Goal: Task Accomplishment & Management: Complete application form

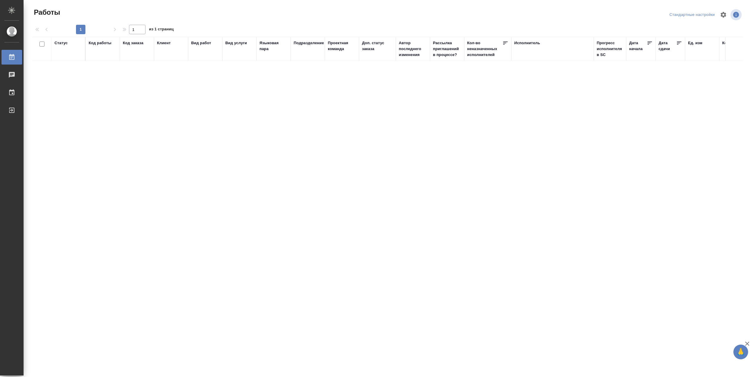
click at [109, 43] on div "Код работы" at bounding box center [100, 43] width 23 height 6
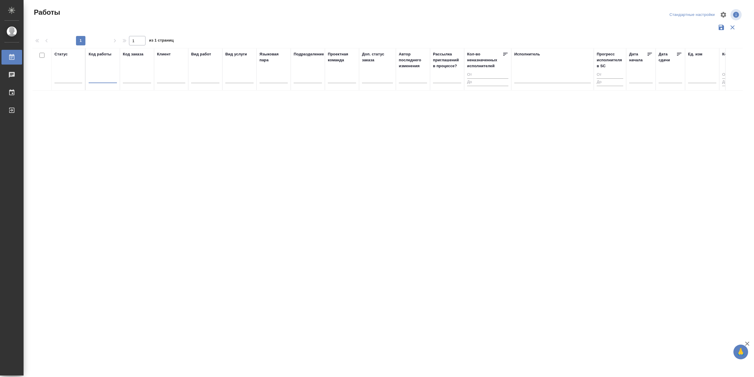
click at [106, 83] on input "text" at bounding box center [103, 78] width 28 height 7
click at [62, 56] on div "Статус" at bounding box center [60, 54] width 13 height 6
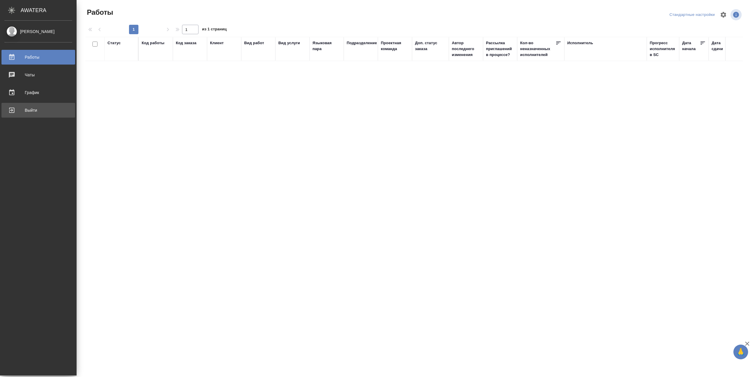
click at [38, 111] on div "Выйти" at bounding box center [38, 110] width 68 height 9
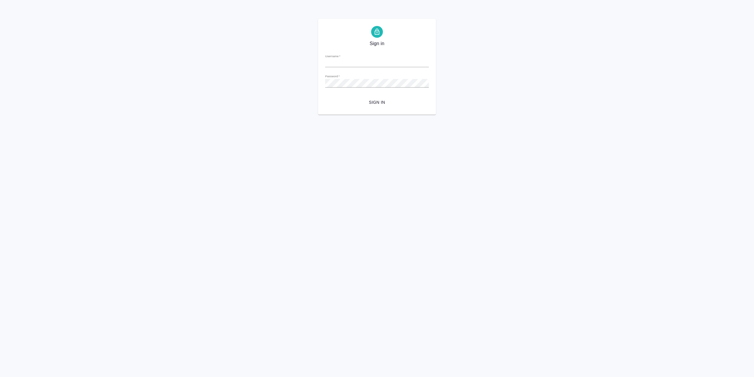
type input "[EMAIL_ADDRESS][DOMAIN_NAME]"
click at [355, 100] on span "Sign in" at bounding box center [377, 102] width 94 height 7
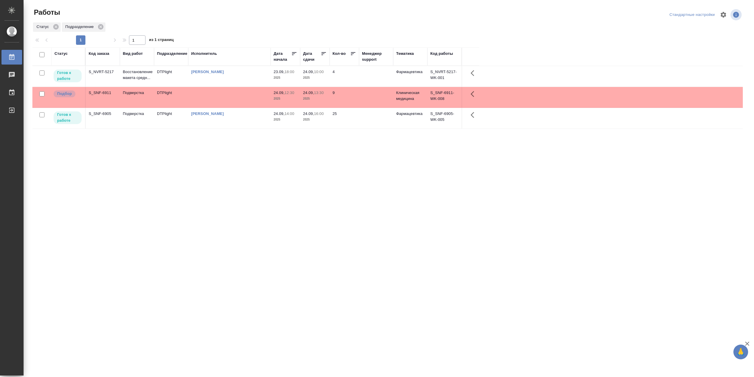
click at [225, 79] on td "[PERSON_NAME]" at bounding box center [229, 76] width 82 height 21
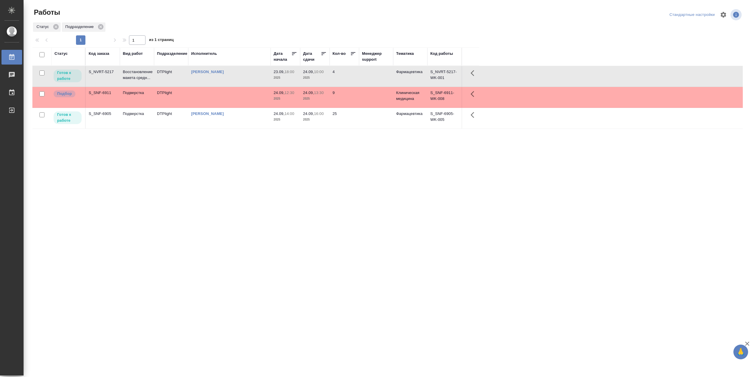
click at [225, 79] on td "[PERSON_NAME]" at bounding box center [229, 76] width 82 height 21
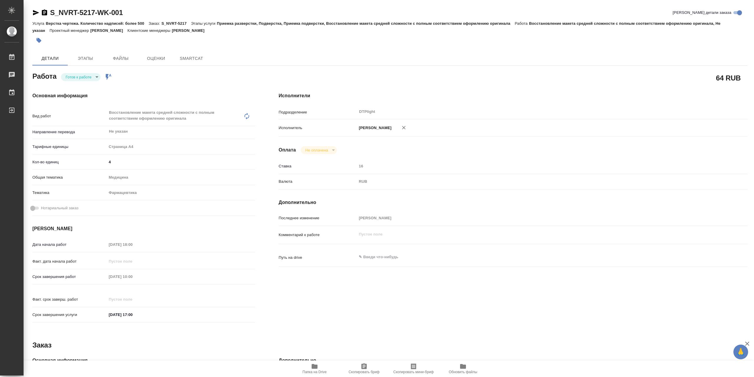
type textarea "x"
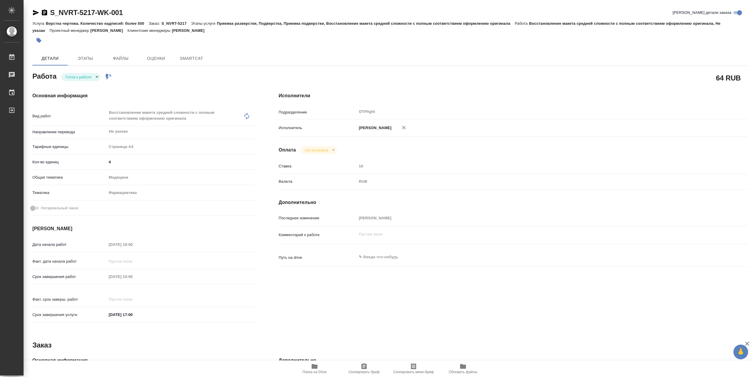
type textarea "x"
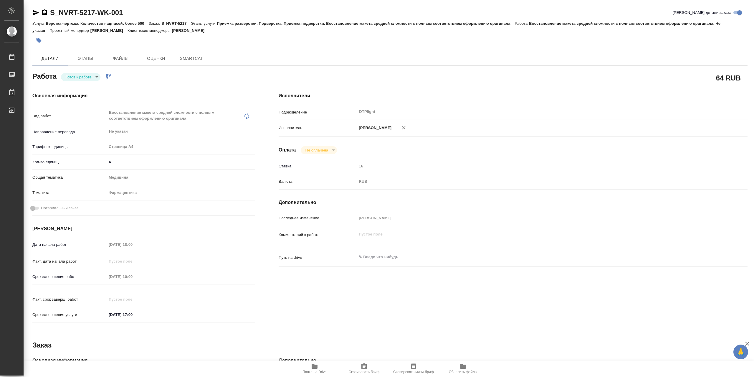
type textarea "x"
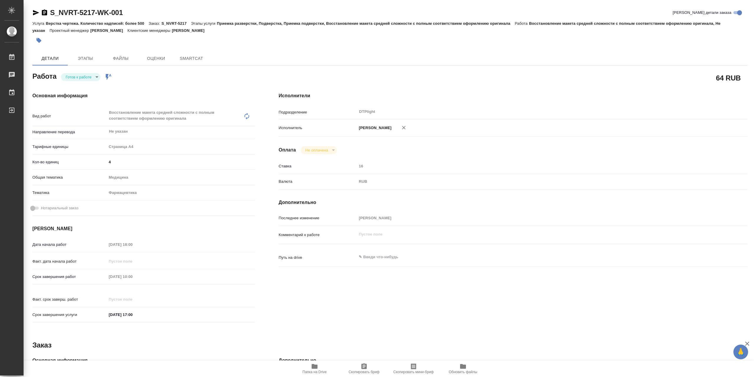
type textarea "x"
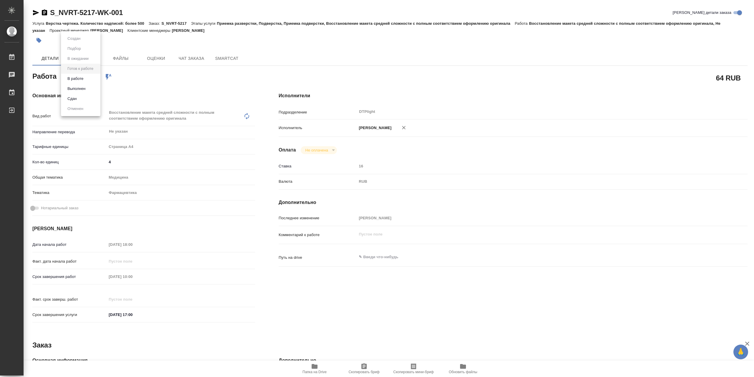
click at [87, 80] on body "🙏 .cls-1 fill:#fff; AWATERA Сархатов Руслан Работы Чаты График Выйти S_NVRT-521…" at bounding box center [377, 188] width 754 height 377
type textarea "x"
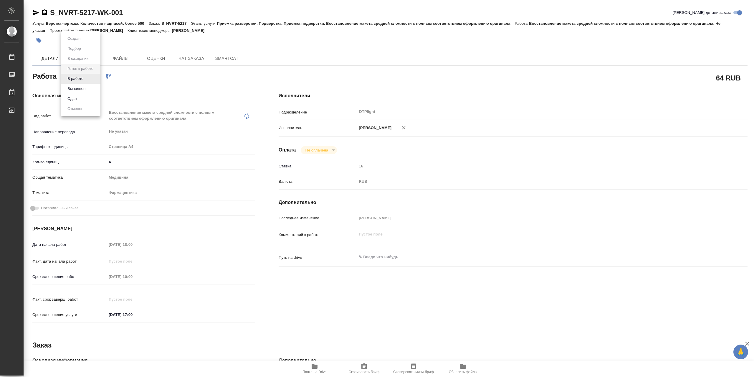
type textarea "x"
click at [88, 86] on li "Выполнен" at bounding box center [80, 89] width 39 height 10
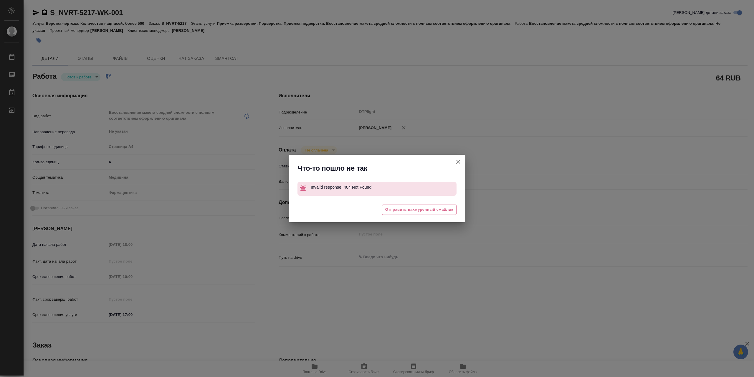
type textarea "x"
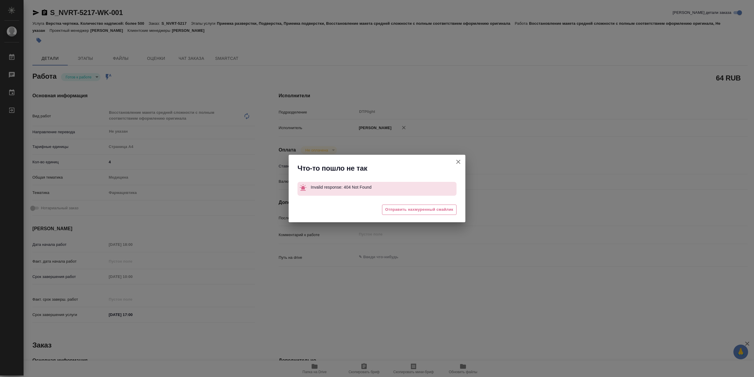
type textarea "x"
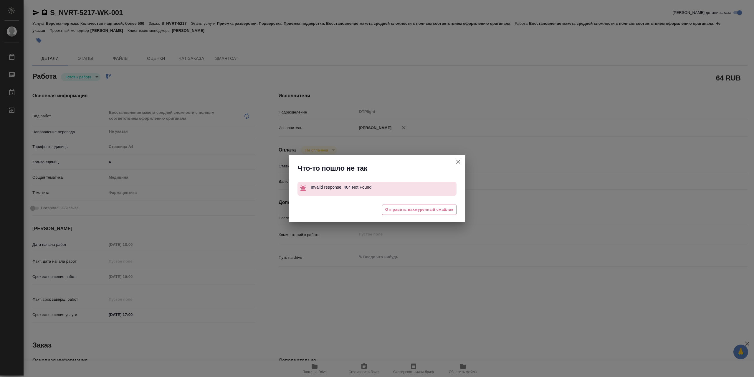
type textarea "x"
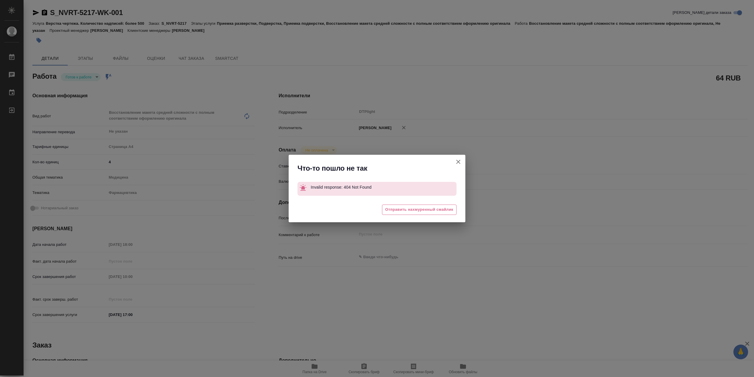
click at [459, 162] on icon "button" at bounding box center [458, 161] width 7 height 7
type textarea "x"
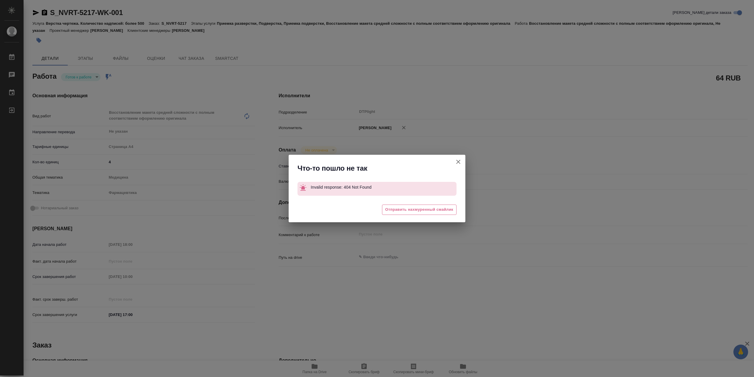
type textarea "x"
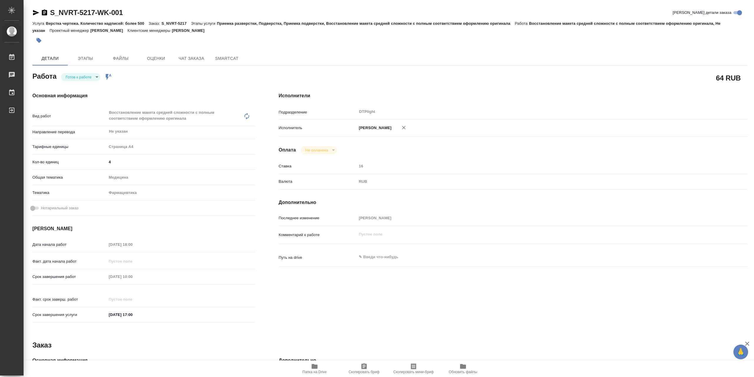
type textarea "x"
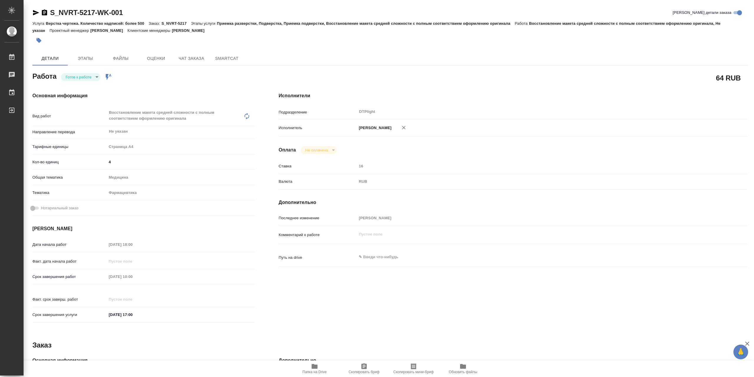
click at [37, 10] on icon "button" at bounding box center [35, 12] width 7 height 7
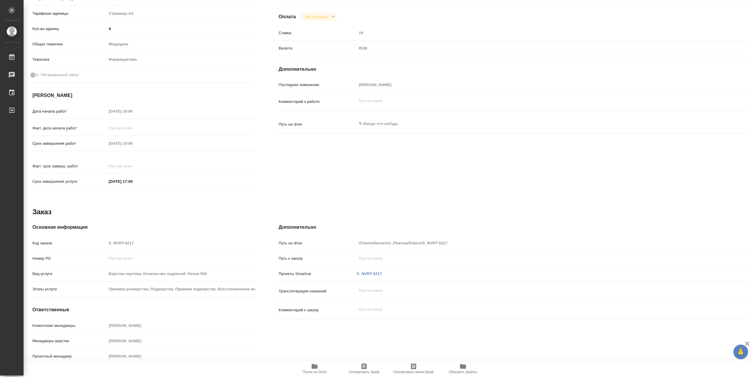
click at [321, 368] on span "Папка на Drive" at bounding box center [314, 368] width 42 height 11
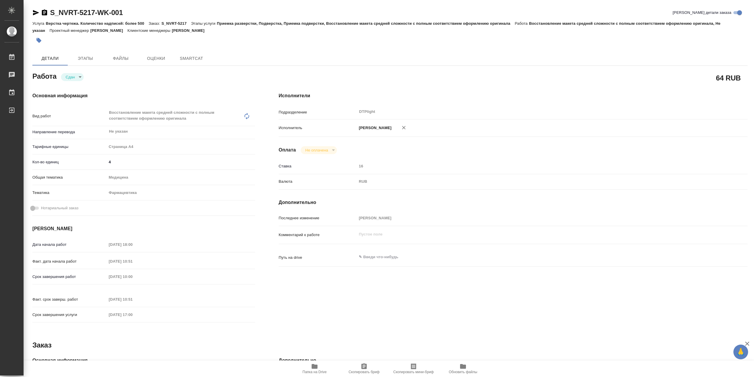
type textarea "x"
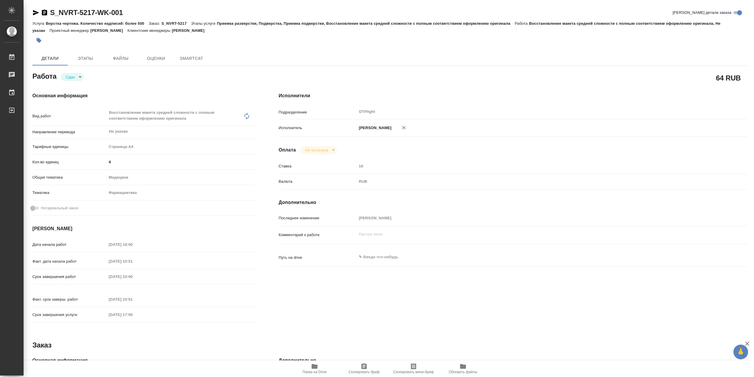
type textarea "x"
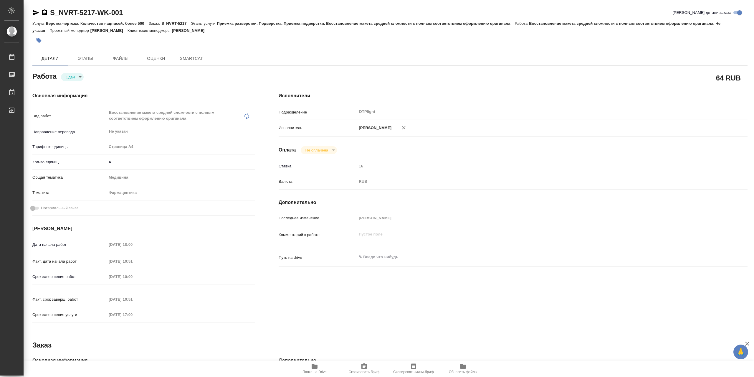
type textarea "x"
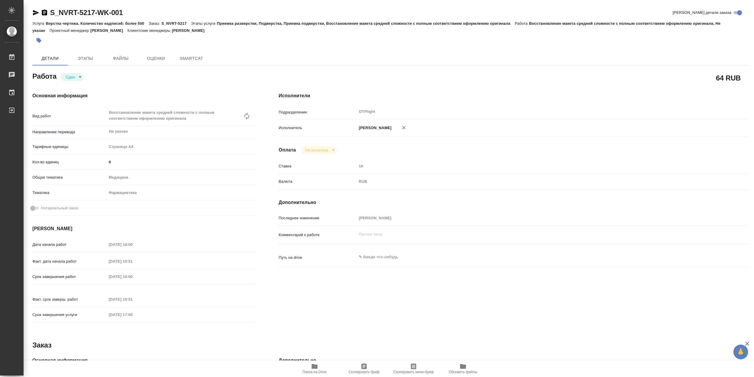
type textarea "x"
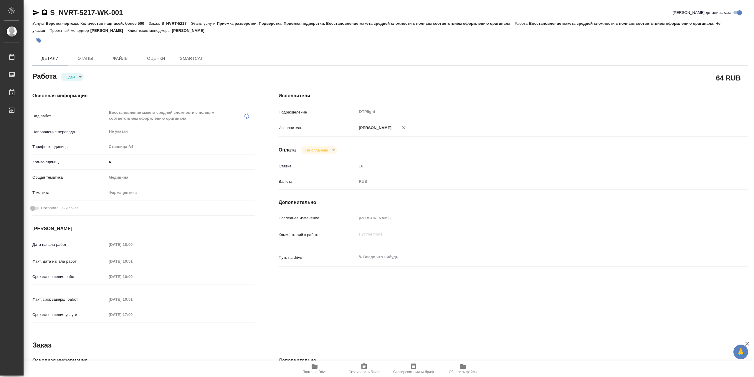
type textarea "x"
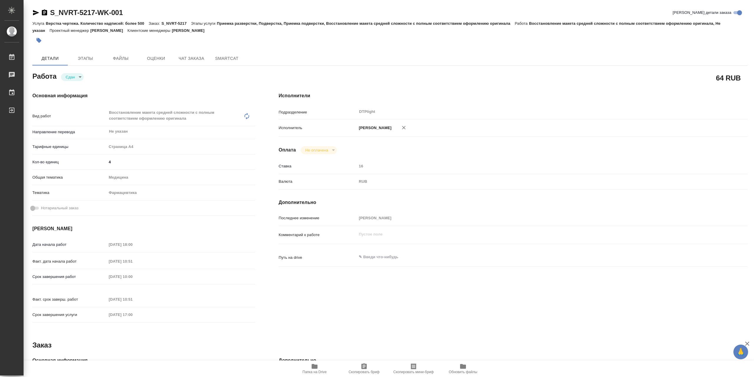
type textarea "x"
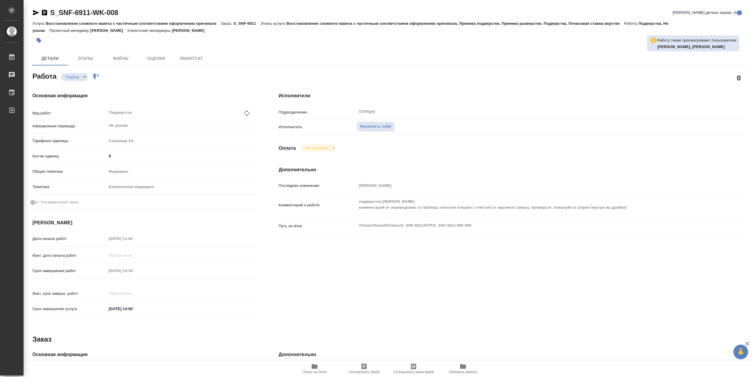
type textarea "x"
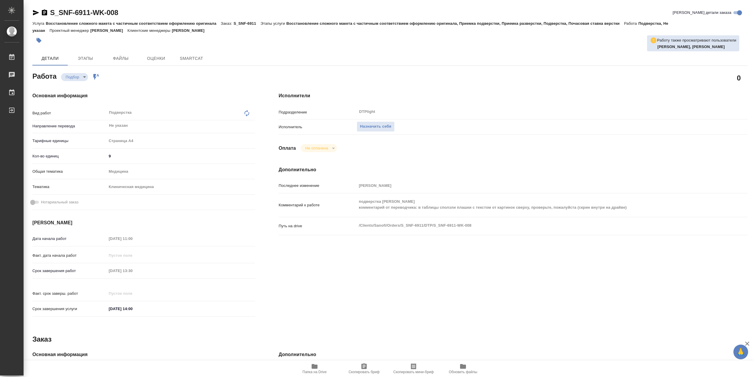
type textarea "x"
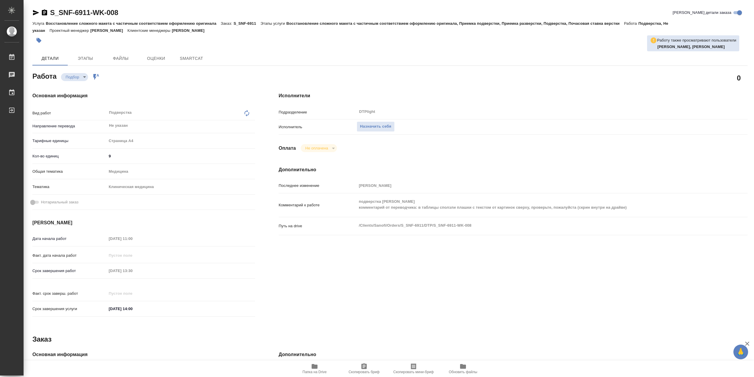
type textarea "x"
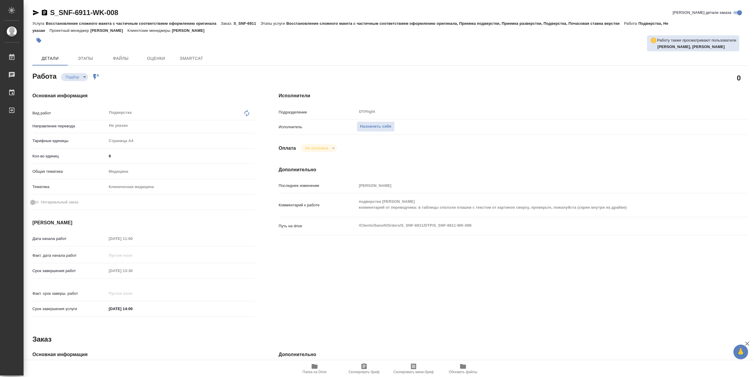
type textarea "x"
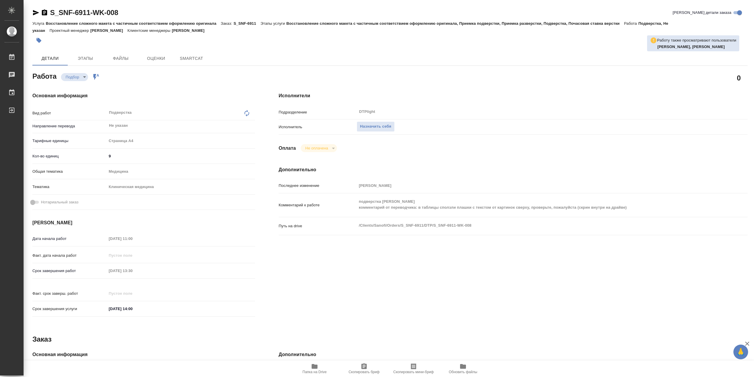
type textarea "x"
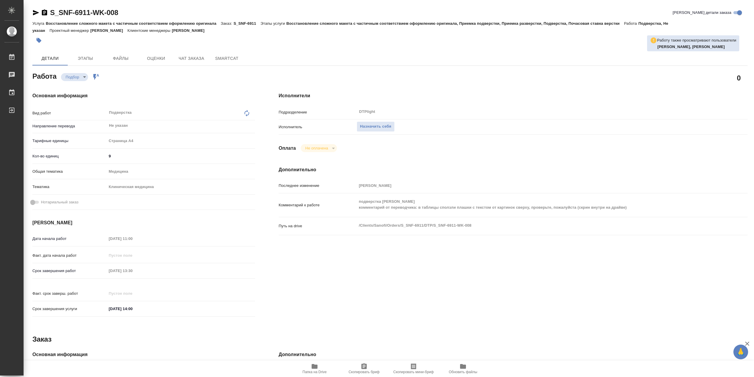
type textarea "x"
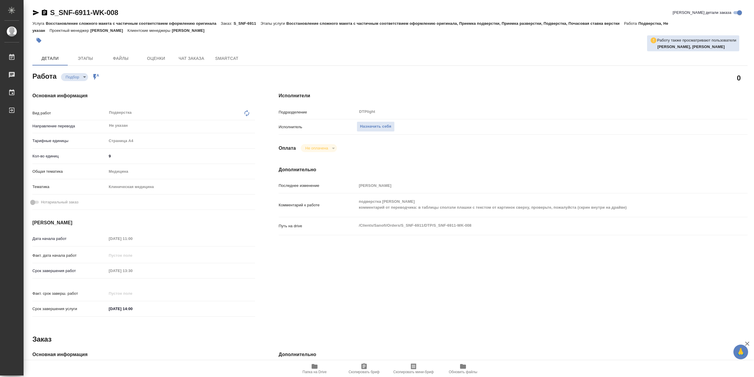
type textarea "x"
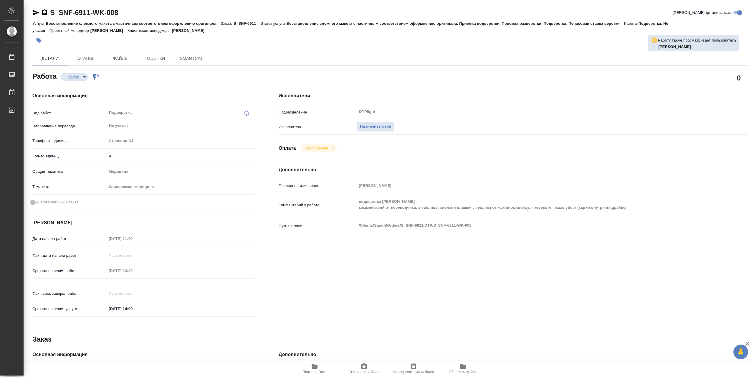
type textarea "x"
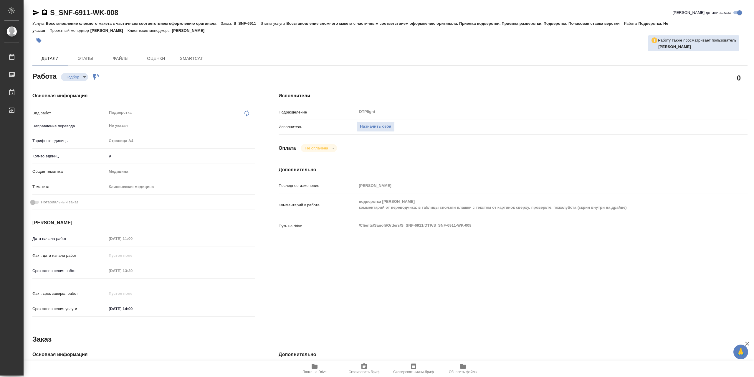
type textarea "x"
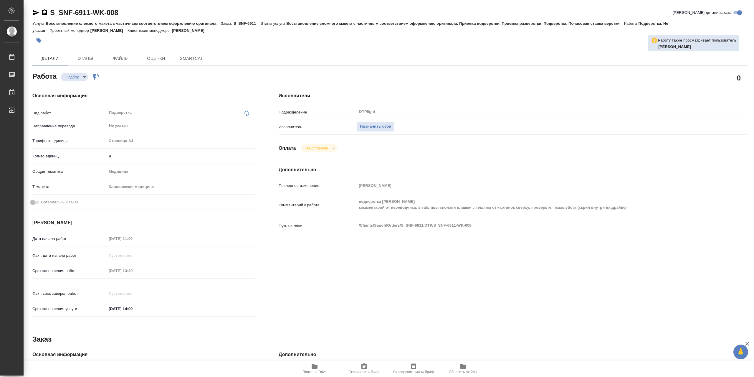
type textarea "x"
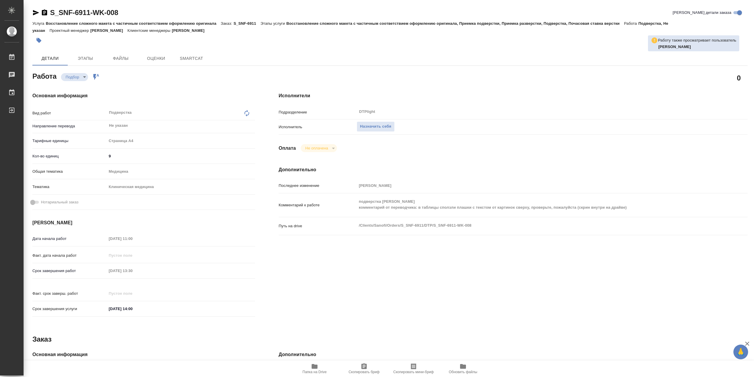
type textarea "x"
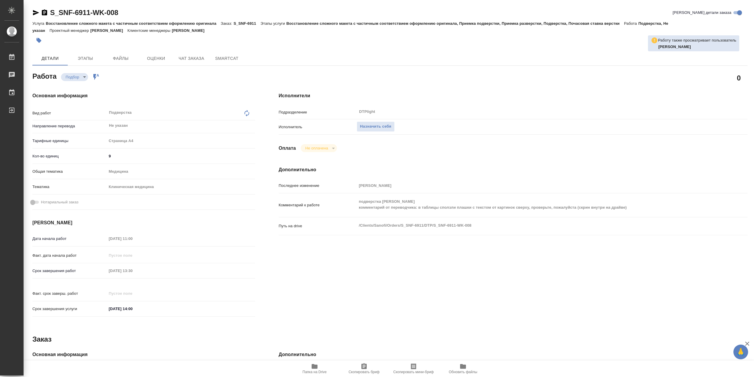
type textarea "x"
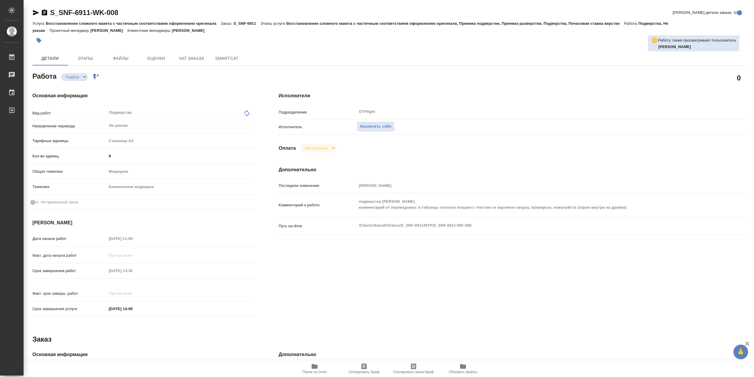
type textarea "x"
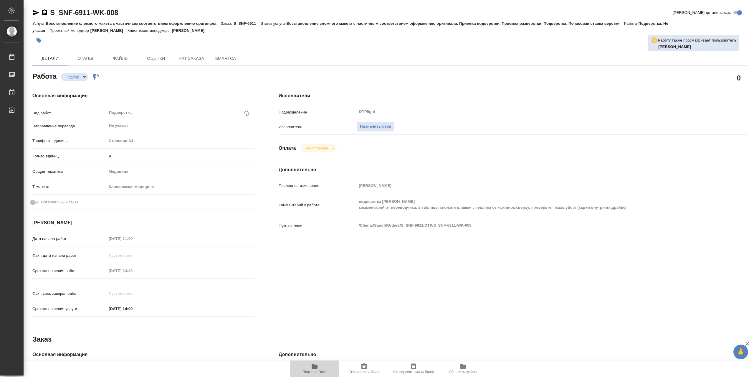
click at [314, 368] on icon "button" at bounding box center [315, 366] width 6 height 5
click at [386, 129] on span "Назначить себя" at bounding box center [375, 126] width 31 height 7
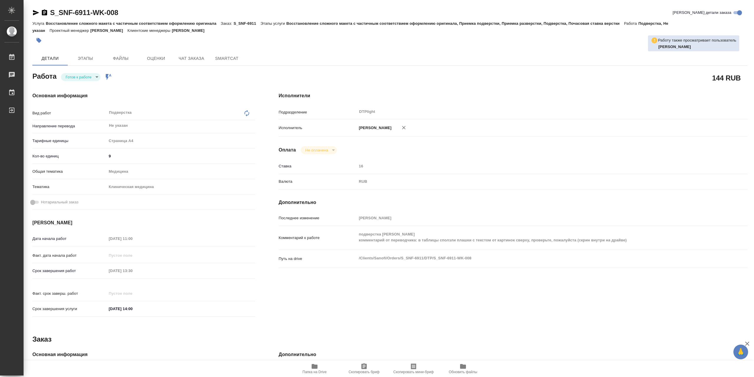
type textarea "x"
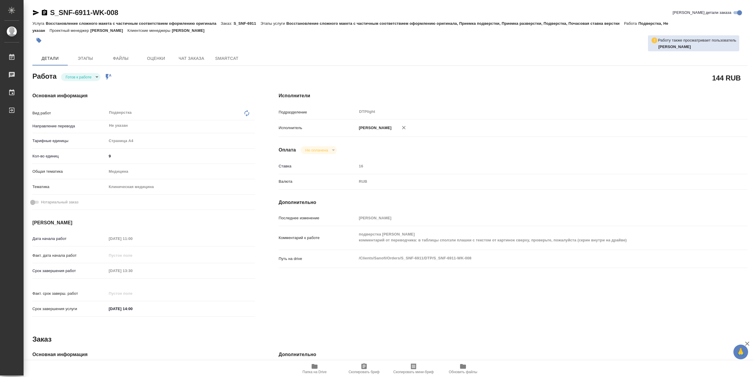
type textarea "x"
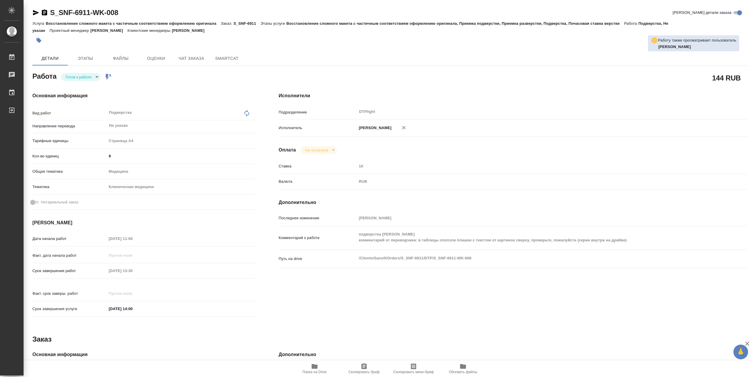
type textarea "x"
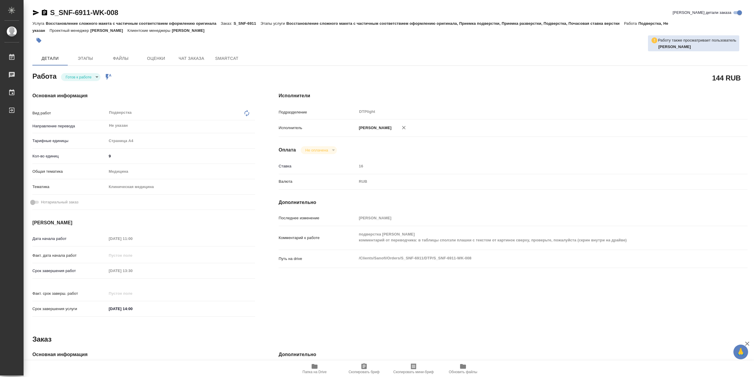
click at [89, 82] on body "🙏 .cls-1 fill:#fff; AWATERA Сархатов [PERSON_NAME] Работы 0 Чаты График Выйти S…" at bounding box center [377, 188] width 754 height 377
click at [89, 82] on li "В работе" at bounding box center [80, 79] width 39 height 10
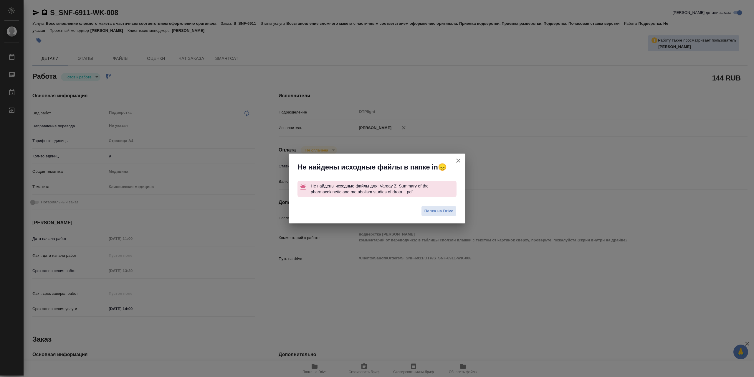
type textarea "x"
